Goal: Find specific fact: Find specific fact

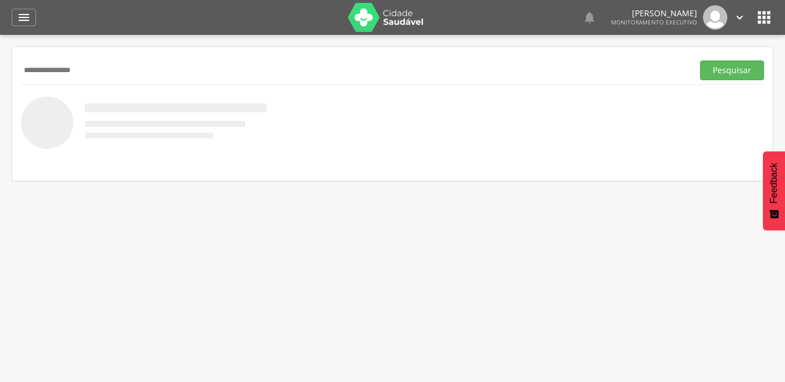
click at [700, 61] on button "Pesquisar" at bounding box center [732, 71] width 64 height 20
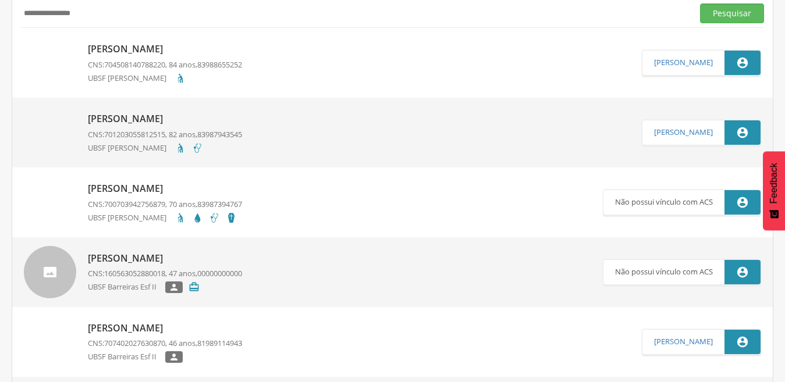
scroll to position [57, 0]
click at [100, 16] on input "**********" at bounding box center [354, 13] width 667 height 20
type input "**********"
click at [700, 3] on button "Pesquisar" at bounding box center [732, 13] width 64 height 20
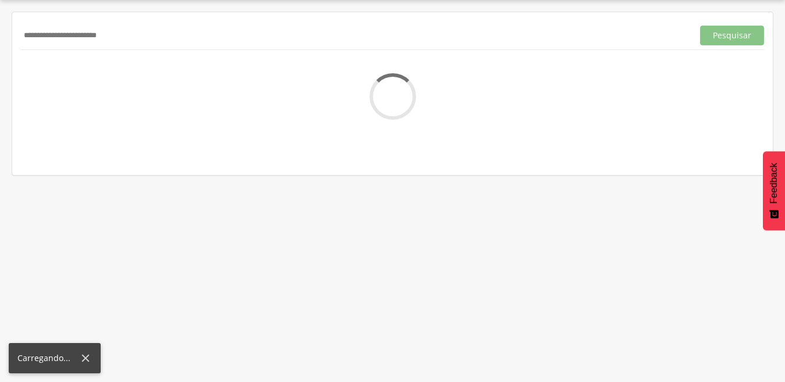
scroll to position [58, 0]
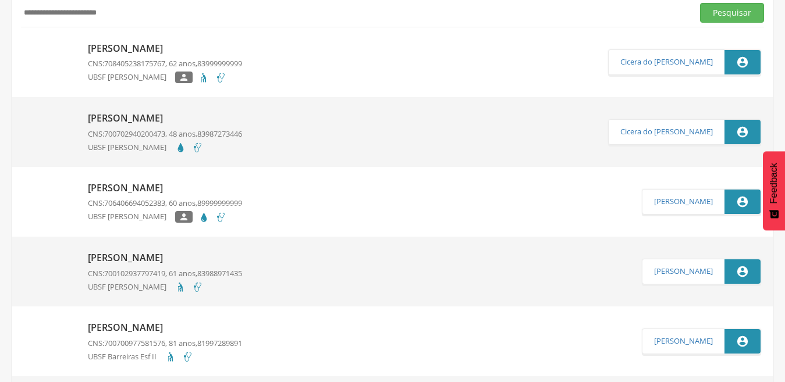
click at [145, 186] on p "[PERSON_NAME]" at bounding box center [165, 188] width 154 height 13
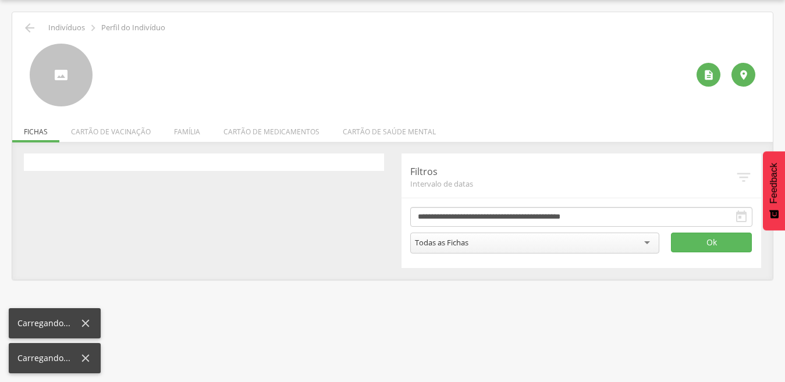
scroll to position [35, 0]
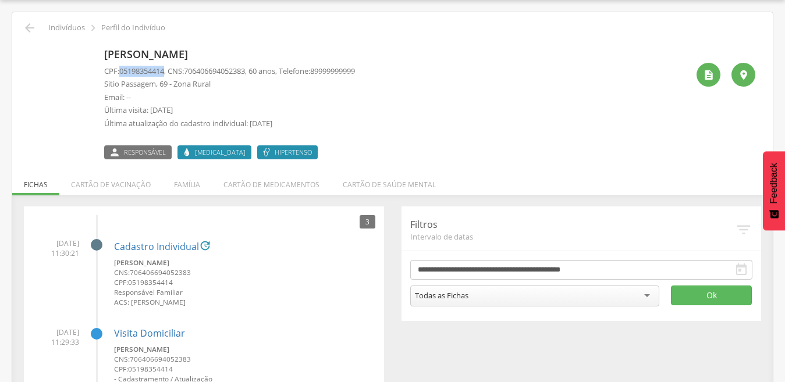
drag, startPoint x: 122, startPoint y: 70, endPoint x: 169, endPoint y: 73, distance: 47.2
click at [169, 73] on p "CPF: 05198354414 , CNS: [PHONE_NUMBER] , 60 anos, Telefone: [PHONE_NUMBER]" at bounding box center [229, 71] width 251 height 11
drag, startPoint x: 169, startPoint y: 73, endPoint x: 157, endPoint y: 71, distance: 12.9
copy span "05198354414"
click at [152, 68] on span "05198354414" at bounding box center [141, 71] width 45 height 10
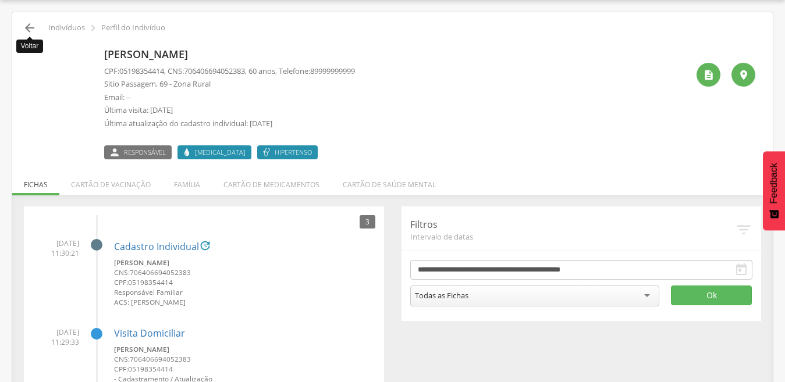
click at [28, 31] on icon "" at bounding box center [30, 28] width 14 height 14
